Goal: Transaction & Acquisition: Purchase product/service

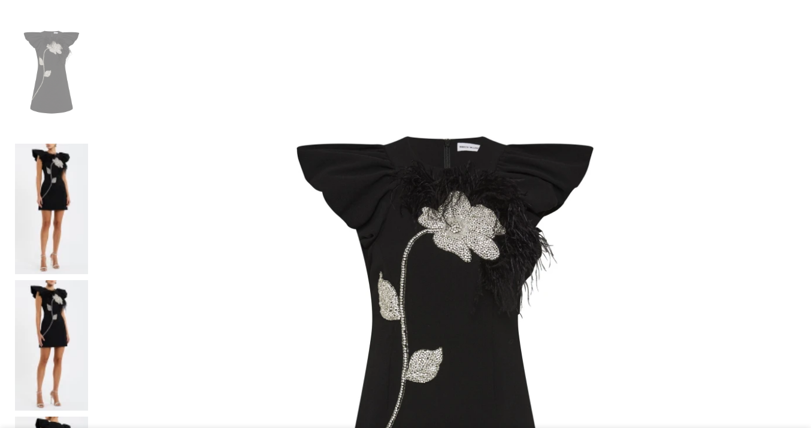
select select "10-[GEOGRAPHIC_DATA]"
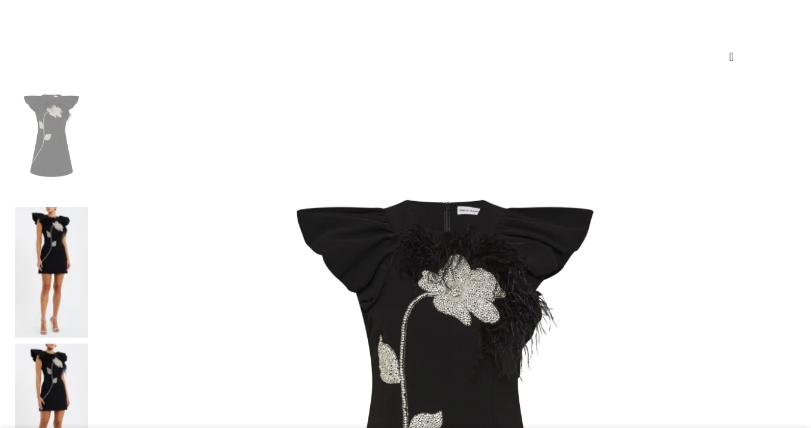
scroll to position [150, 0]
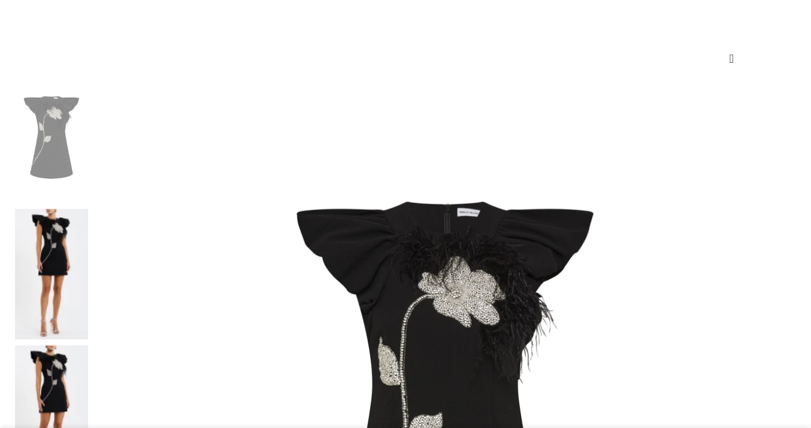
click at [81, 209] on img at bounding box center [51, 274] width 73 height 131
click at [80, 346] on img at bounding box center [51, 411] width 73 height 131
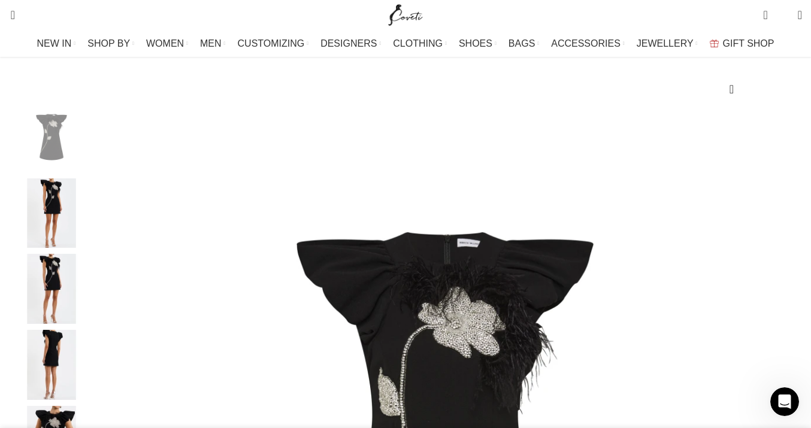
scroll to position [134, 0]
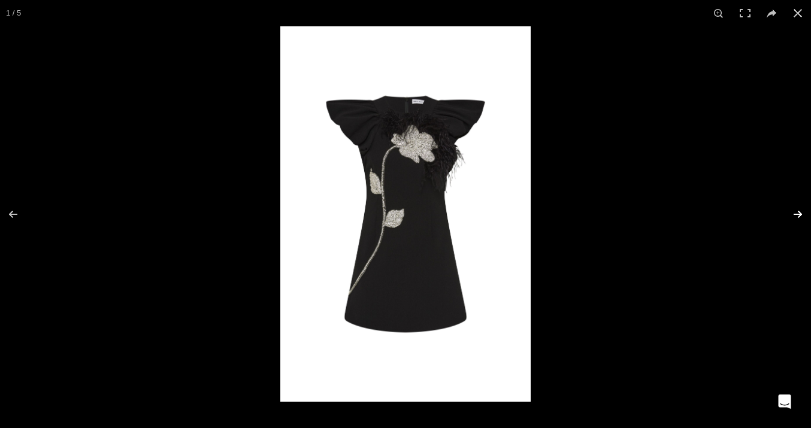
scroll to position [0, 504]
click at [798, 212] on button at bounding box center [790, 214] width 42 height 60
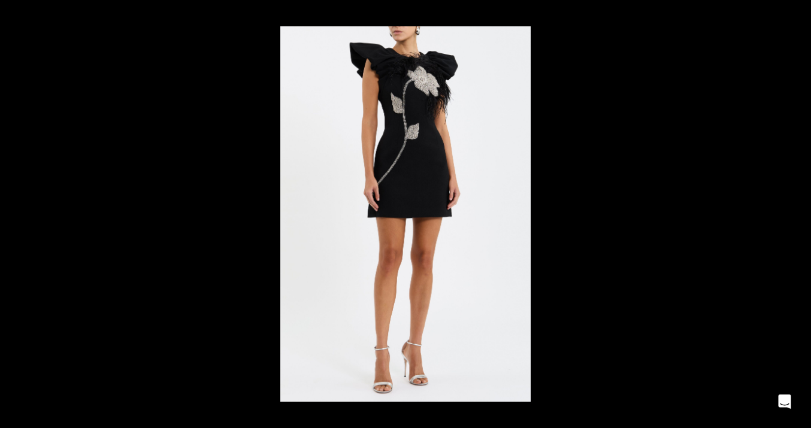
click at [798, 212] on button at bounding box center [790, 214] width 42 height 60
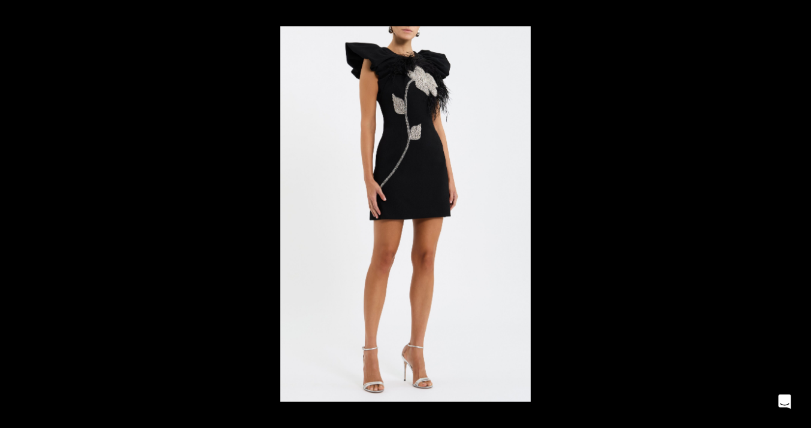
click at [798, 212] on button at bounding box center [790, 214] width 42 height 60
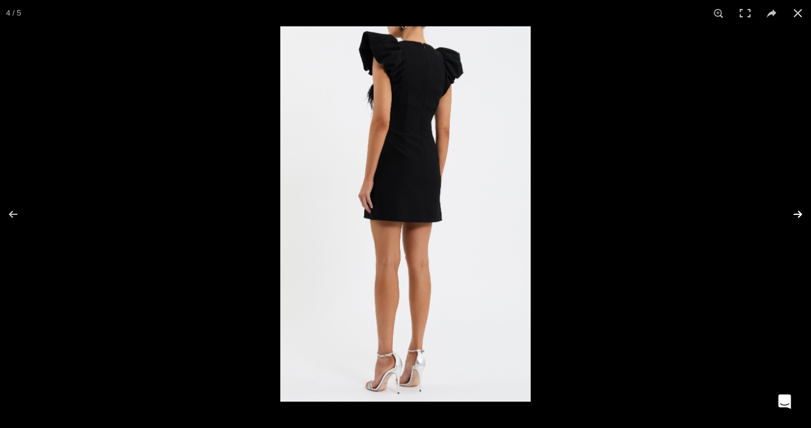
click at [798, 212] on button at bounding box center [790, 214] width 42 height 60
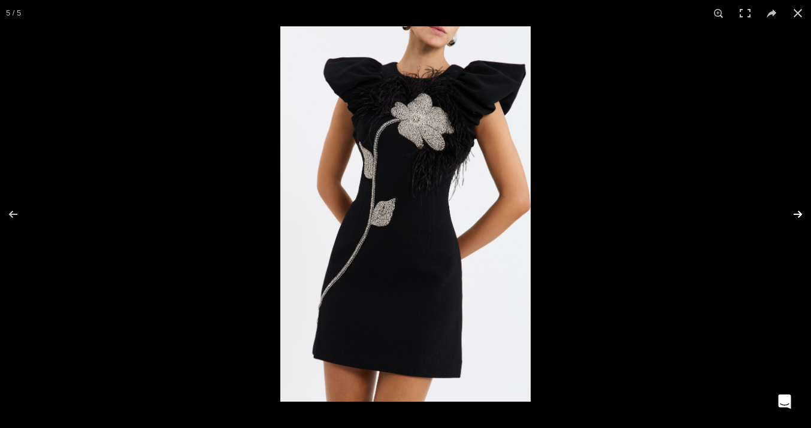
click at [798, 212] on button at bounding box center [790, 214] width 42 height 60
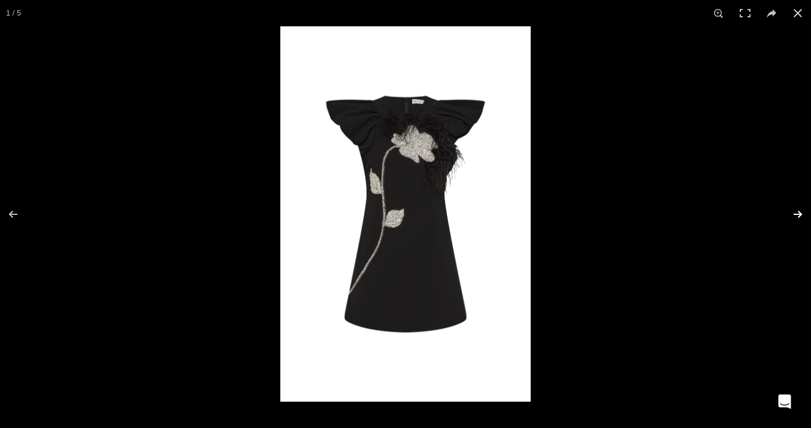
click at [798, 212] on button at bounding box center [790, 214] width 42 height 60
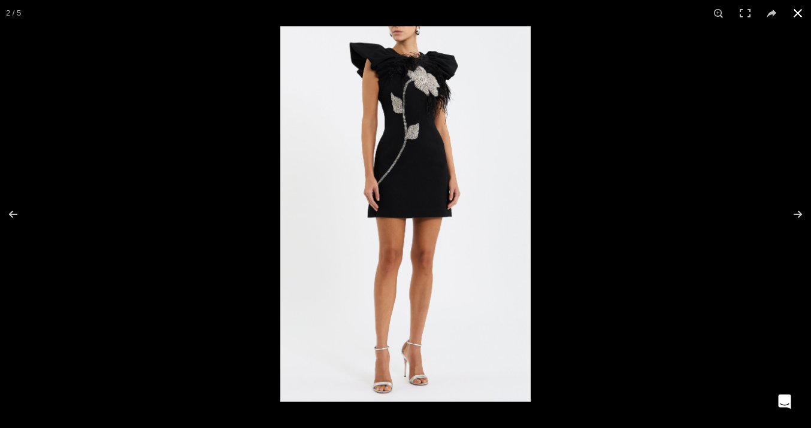
click at [798, 17] on button at bounding box center [798, 13] width 26 height 26
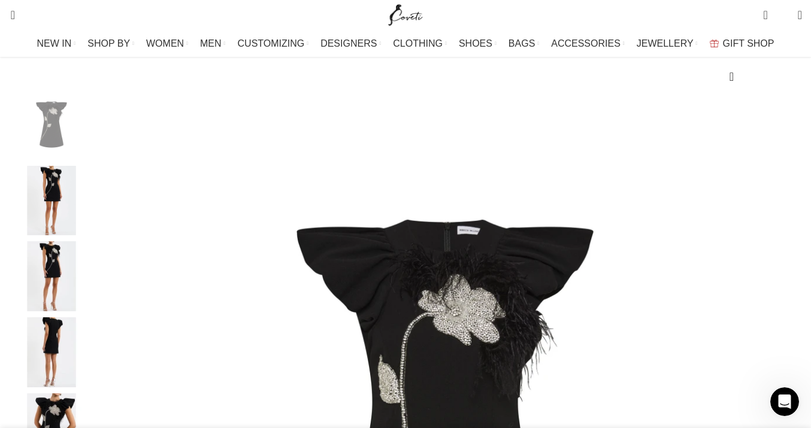
scroll to position [0, 630]
